Goal: Task Accomplishment & Management: Manage account settings

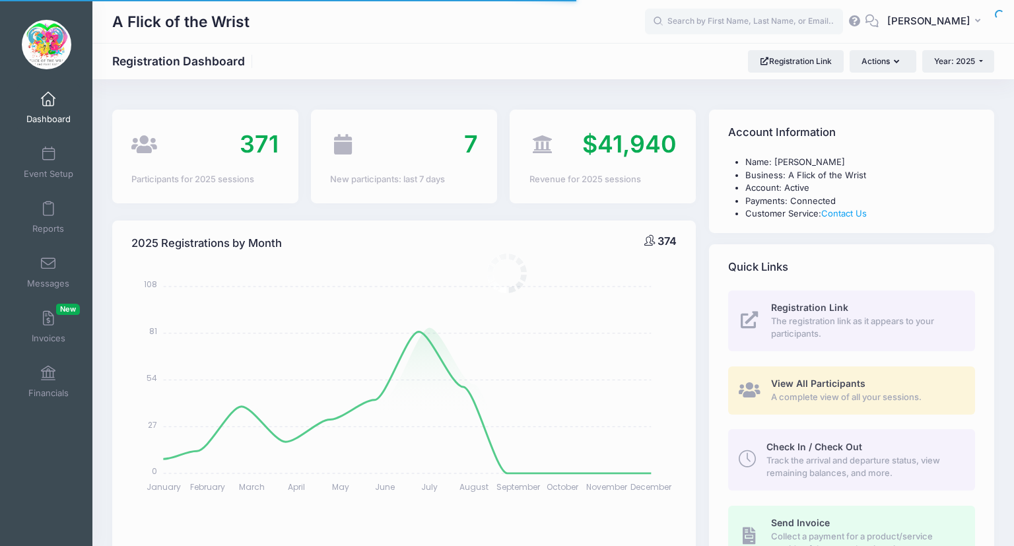
select select
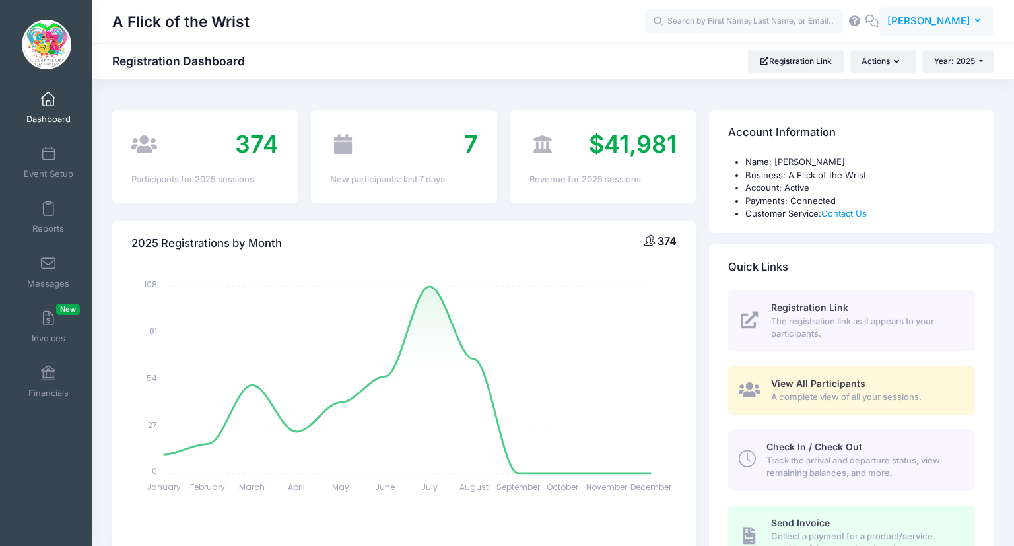
click at [951, 17] on span "[PERSON_NAME]" at bounding box center [928, 21] width 83 height 15
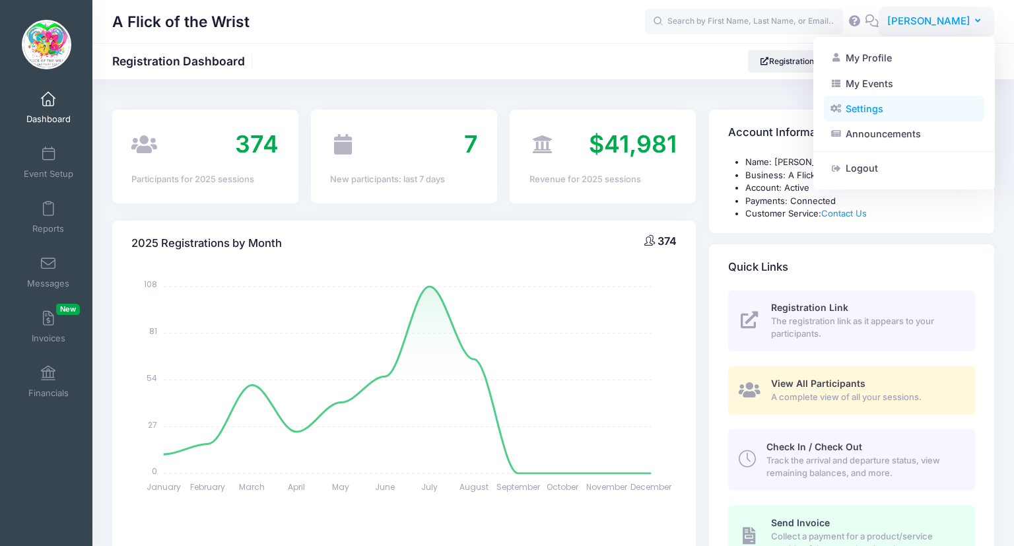
click at [862, 118] on link "Settings" at bounding box center [904, 108] width 160 height 25
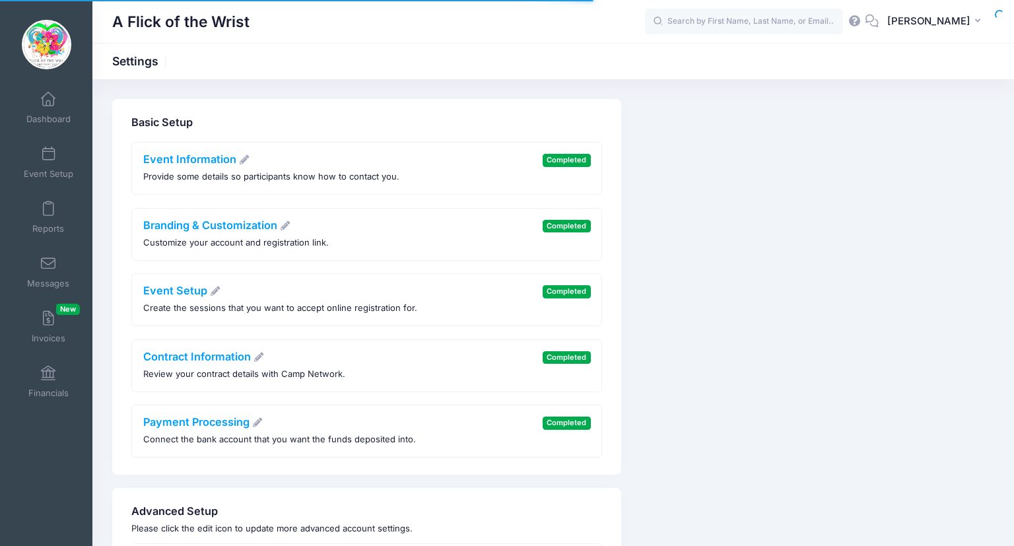
scroll to position [116, 0]
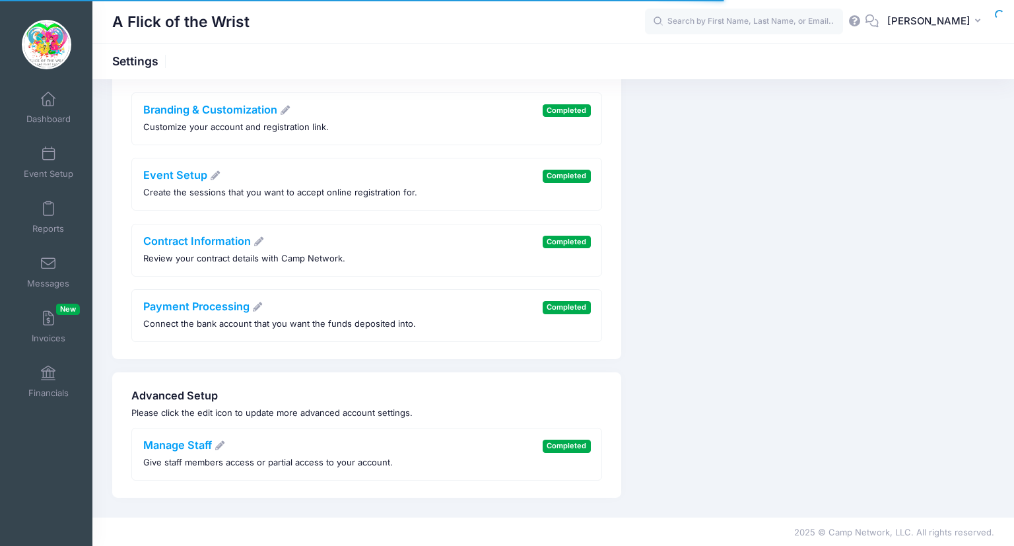
click at [236, 68] on p "Give staff members access or partial access to your account." at bounding box center [271, 61] width 256 height 13
click at [176, 68] on div "Manage Staff Give staff members access or partial access to your account." at bounding box center [271, 53] width 256 height 30
click at [153, 441] on link "Manage Staff" at bounding box center [184, 444] width 83 height 13
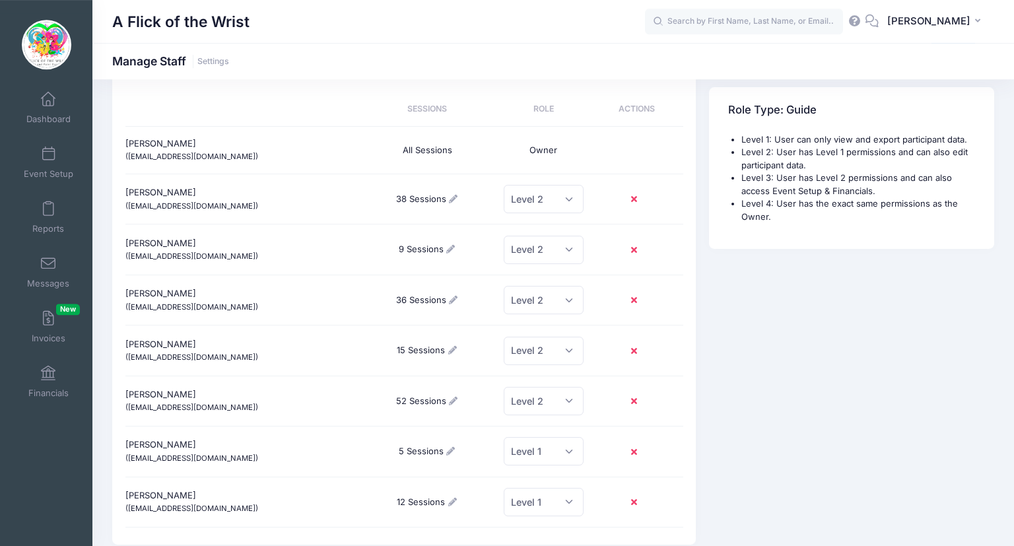
scroll to position [116, 0]
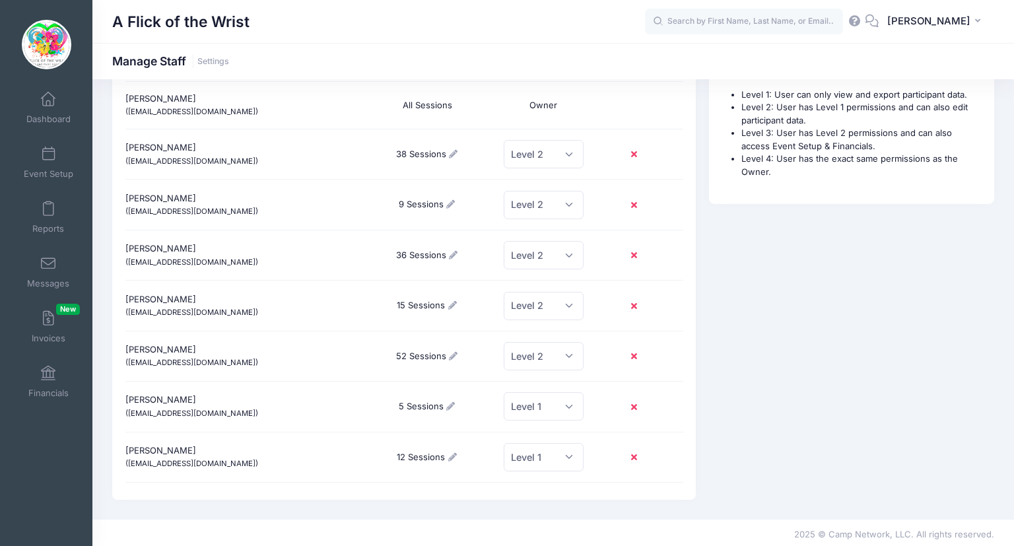
click at [450, 306] on icon at bounding box center [452, 305] width 11 height 9
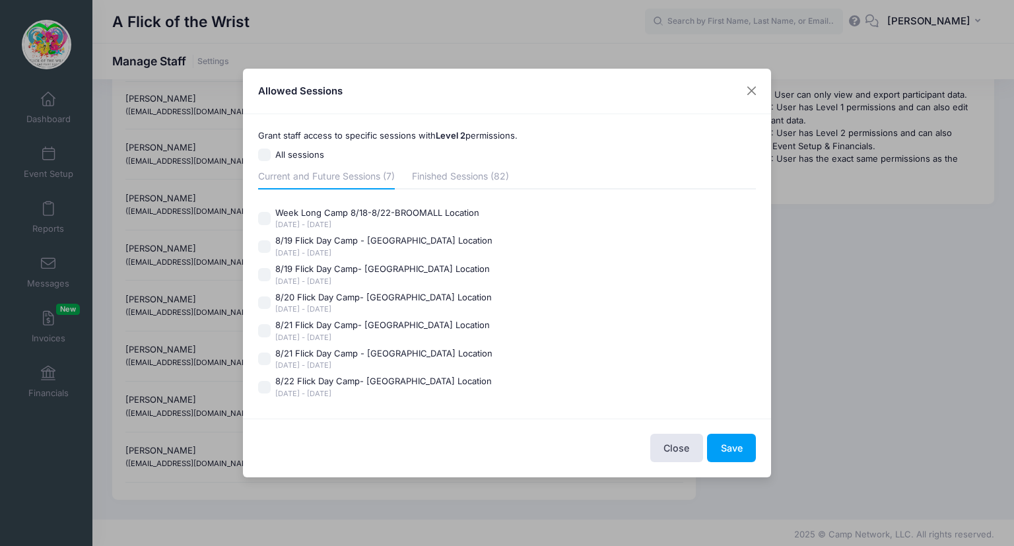
click at [266, 217] on input "Week Long Camp 8/18-8/22-BROOMALL Location Aug 18 - Aug 22, 2025" at bounding box center [264, 218] width 13 height 13
checkbox input "true"
click at [263, 300] on input "8/20 Flick Day Camp- Broomall Location Aug 20 - Aug 20, 2025" at bounding box center [264, 302] width 13 height 13
checkbox input "true"
click at [263, 328] on input "8/21 Flick Day Camp- Broomall Location Aug 20 - Aug 20, 2025" at bounding box center [264, 330] width 13 height 13
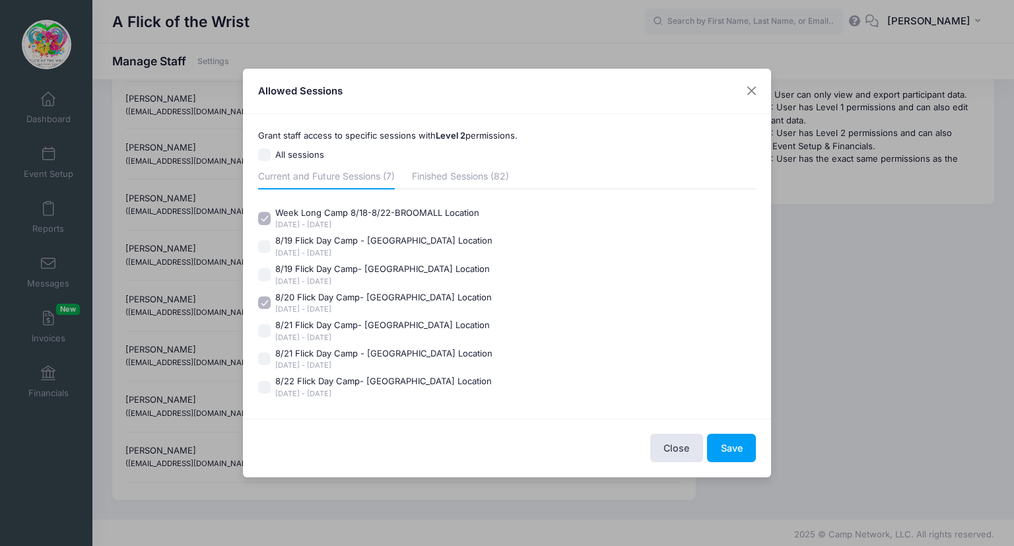
checkbox input "true"
click at [263, 305] on input "8/20 Flick Day Camp- Broomall Location Aug 20 - Aug 20, 2025" at bounding box center [264, 302] width 13 height 13
checkbox input "false"
click at [263, 385] on input "8/22 Flick Day Camp- Broomall Location Aug 22 - Aug 22, 2025" at bounding box center [264, 387] width 13 height 13
checkbox input "true"
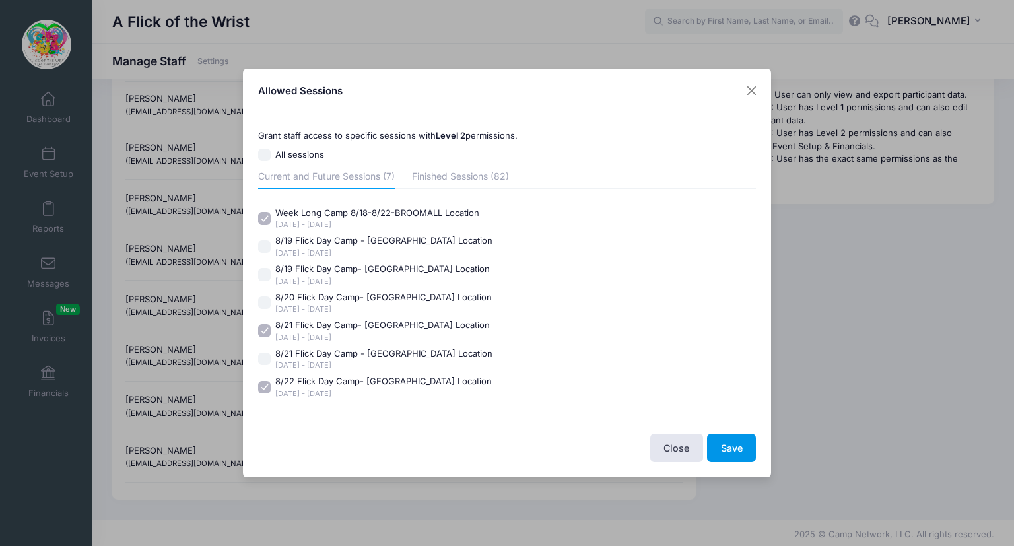
click at [752, 440] on button "Save" at bounding box center [731, 448] width 49 height 28
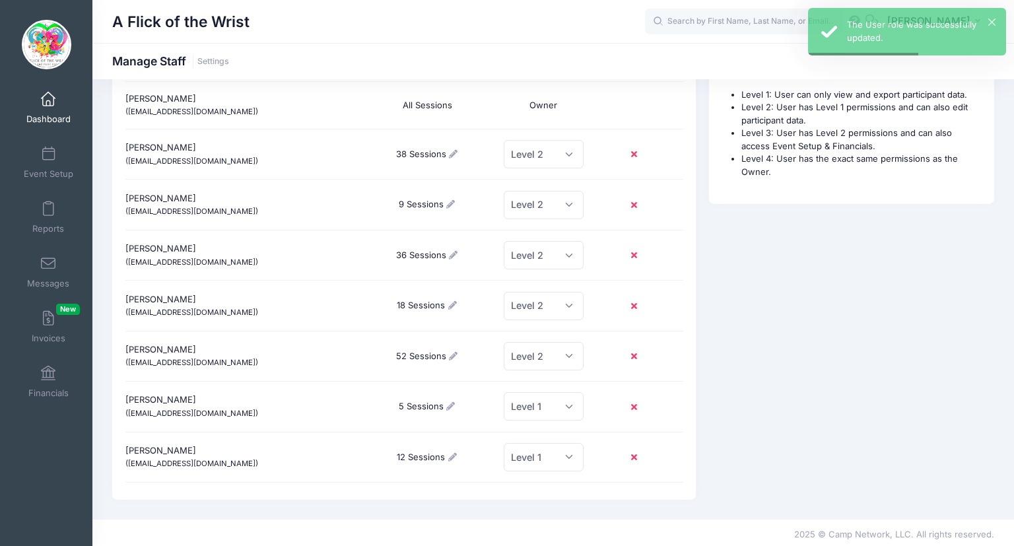
click at [70, 115] on span "Dashboard" at bounding box center [48, 119] width 44 height 11
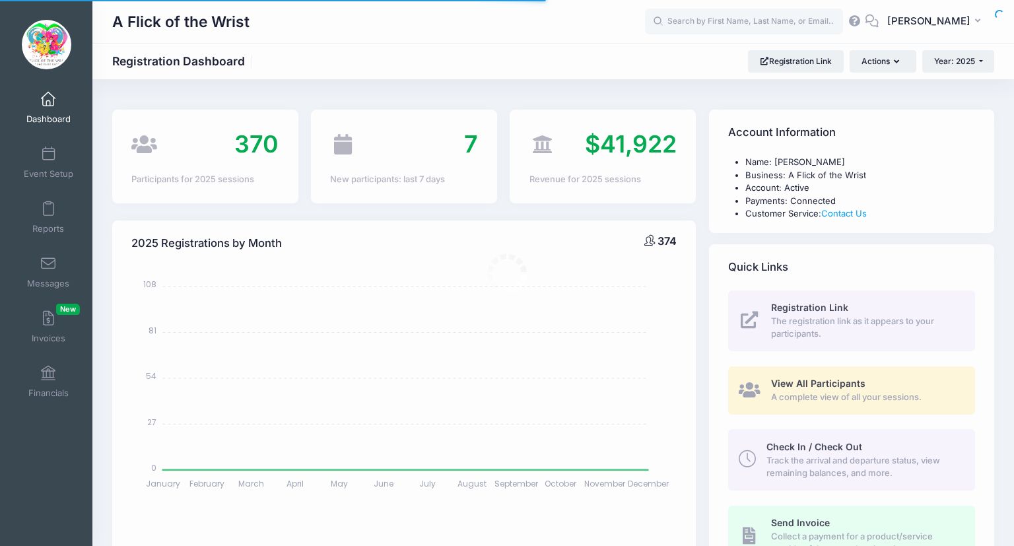
select select
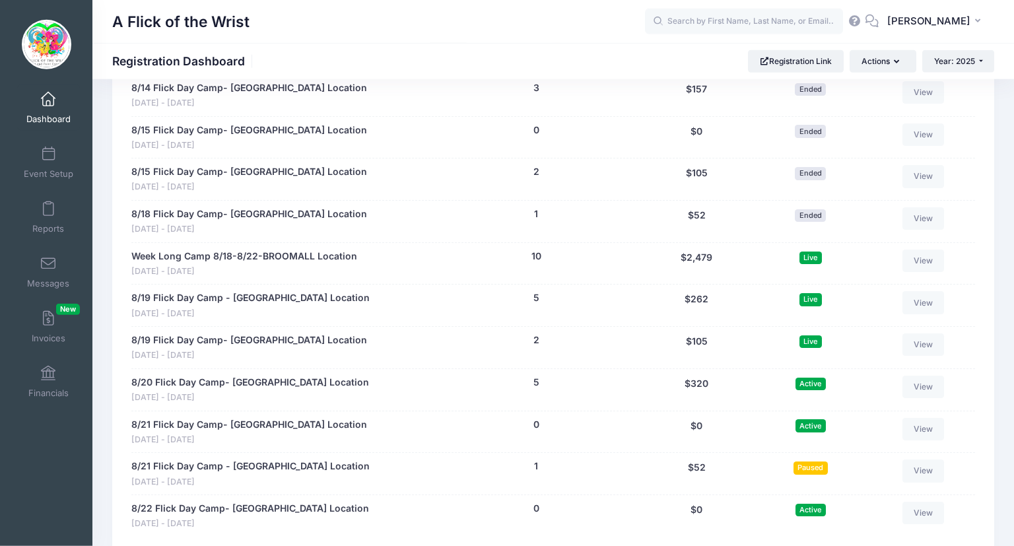
scroll to position [3972, 0]
